Goal: Navigation & Orientation: Find specific page/section

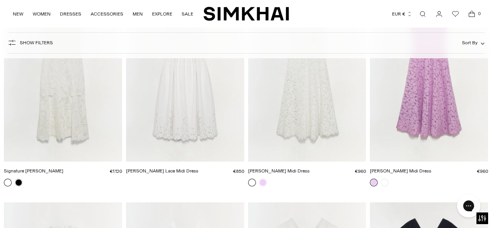
scroll to position [3071, 0]
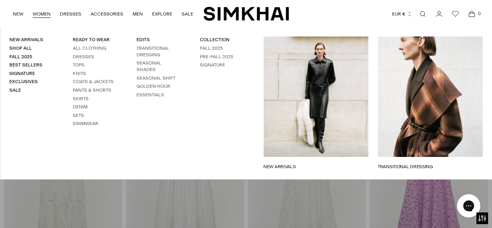
click at [408, 163] on link "TRANSITIONAL DRESSING" at bounding box center [430, 166] width 105 height 7
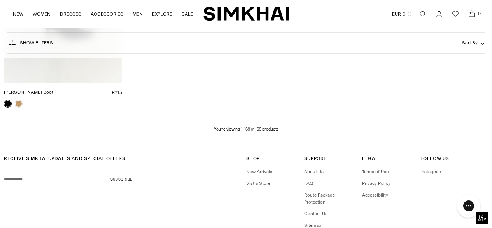
scroll to position [9333, 0]
